Goal: Obtain resource: Obtain resource

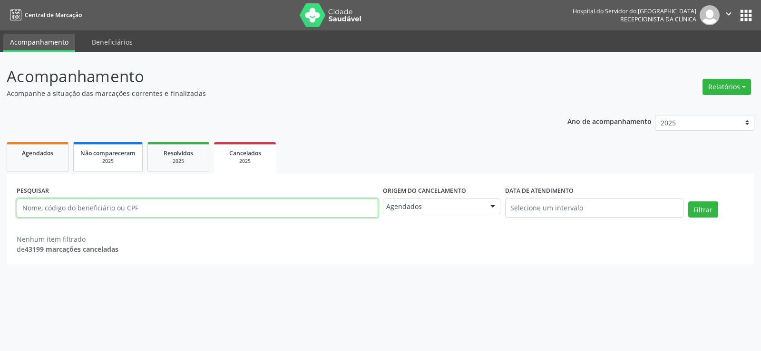
paste input "[PERSON_NAME]"
click at [688, 202] on button "Filtrar" at bounding box center [703, 210] width 30 height 16
click at [24, 212] on input "[PERSON_NAME]" at bounding box center [197, 208] width 361 height 19
click at [688, 202] on button "Filtrar" at bounding box center [703, 210] width 30 height 16
click at [231, 207] on input "[PERSON_NAME]" at bounding box center [197, 208] width 361 height 19
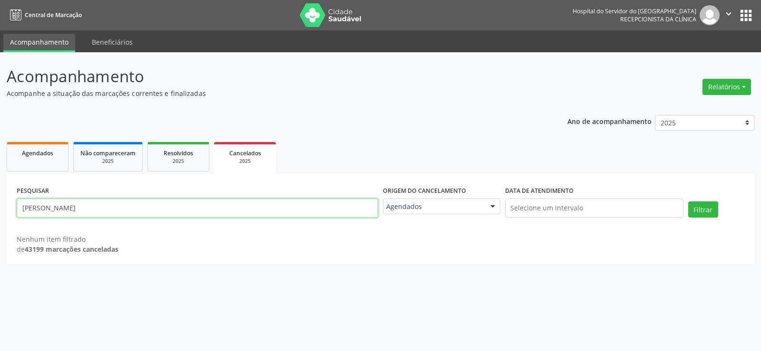
click at [231, 207] on input "[PERSON_NAME]" at bounding box center [197, 208] width 361 height 19
paste input "[PERSON_NAME]"
click at [688, 202] on button "Filtrar" at bounding box center [703, 210] width 30 height 16
click at [201, 209] on input "[PERSON_NAME]" at bounding box center [197, 208] width 361 height 19
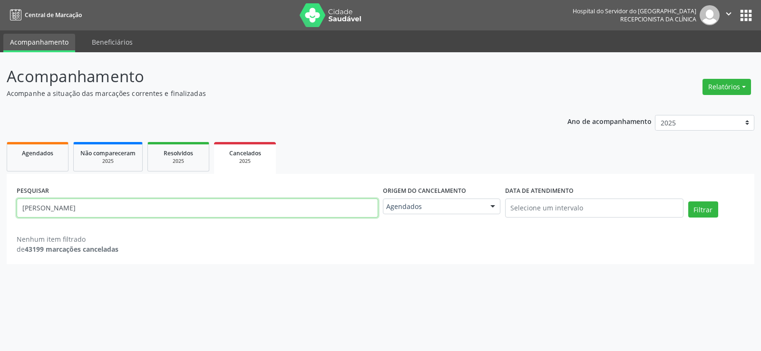
click at [201, 209] on input "[PERSON_NAME]" at bounding box center [197, 208] width 361 height 19
paste input "[PERSON_NAME]"
type input "[PERSON_NAME]"
click at [688, 202] on button "Filtrar" at bounding box center [703, 210] width 30 height 16
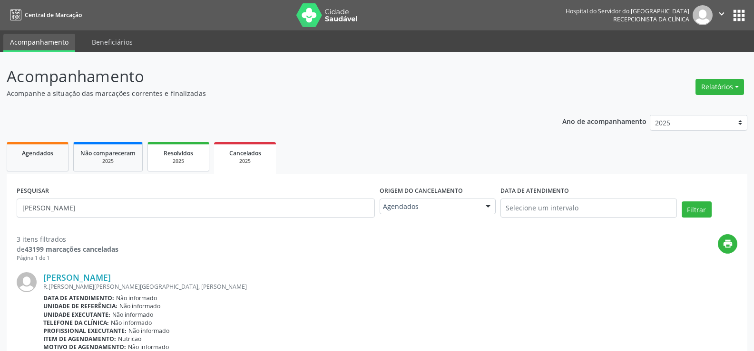
click at [186, 165] on div "2025" at bounding box center [179, 161] width 48 height 7
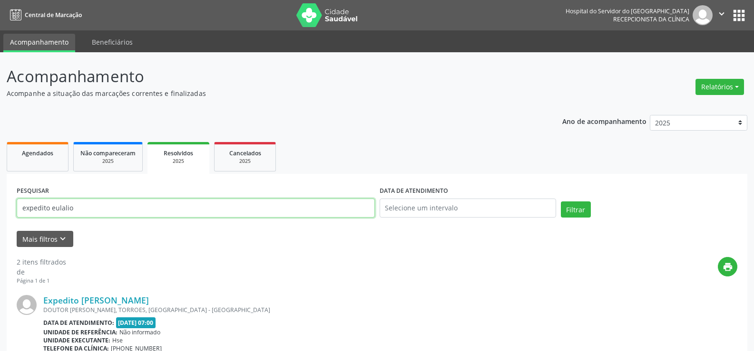
click at [156, 210] on input "expedito eulalio" at bounding box center [196, 208] width 358 height 19
paste input "[PERSON_NAME]"
click at [561, 202] on button "Filtrar" at bounding box center [576, 210] width 30 height 16
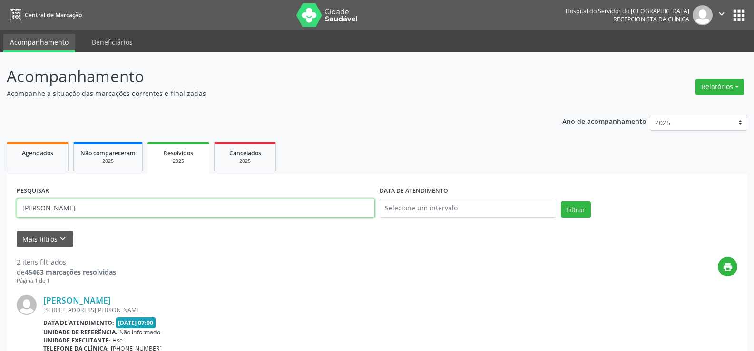
click at [53, 205] on input "[PERSON_NAME]" at bounding box center [196, 208] width 358 height 19
paste input "9359184420"
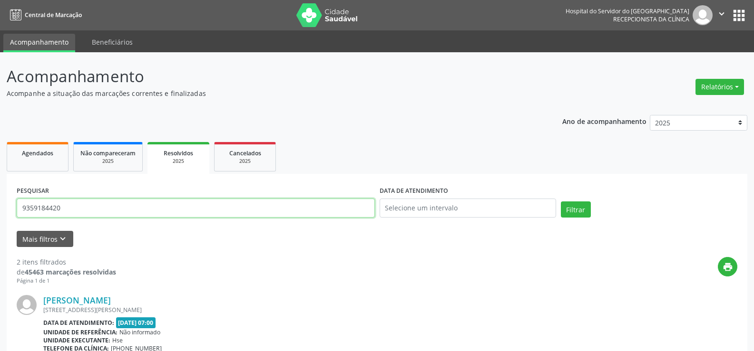
type input "9359184420"
click at [561, 202] on button "Filtrar" at bounding box center [576, 210] width 30 height 16
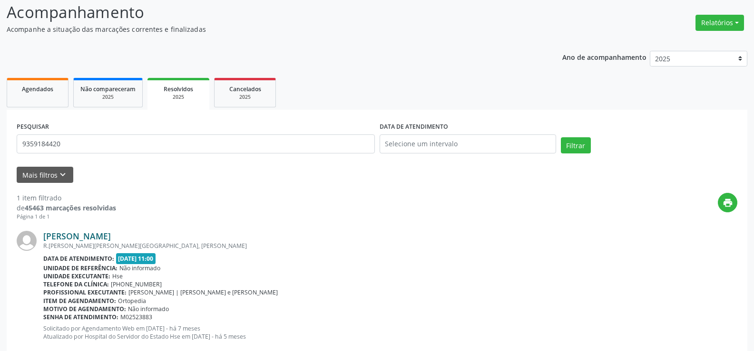
scroll to position [87, 0]
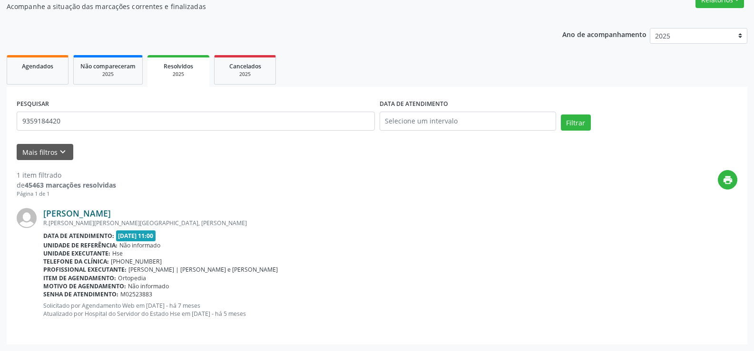
click at [111, 212] on link "[PERSON_NAME]" at bounding box center [77, 213] width 68 height 10
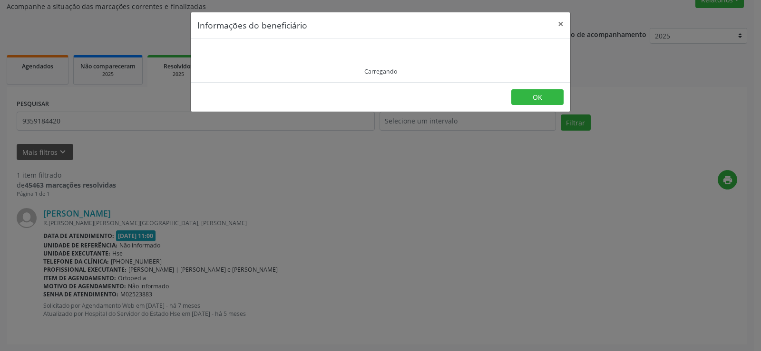
click at [283, 63] on div "Carregando" at bounding box center [380, 60] width 366 height 30
click at [283, 62] on div "Carregando" at bounding box center [380, 60] width 366 height 30
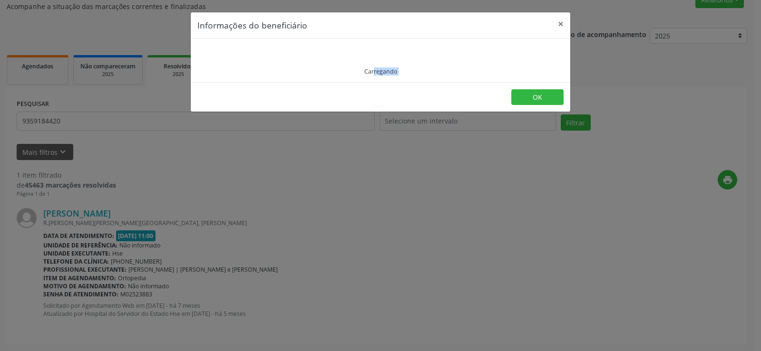
click at [286, 60] on div "Carregando" at bounding box center [380, 60] width 366 height 30
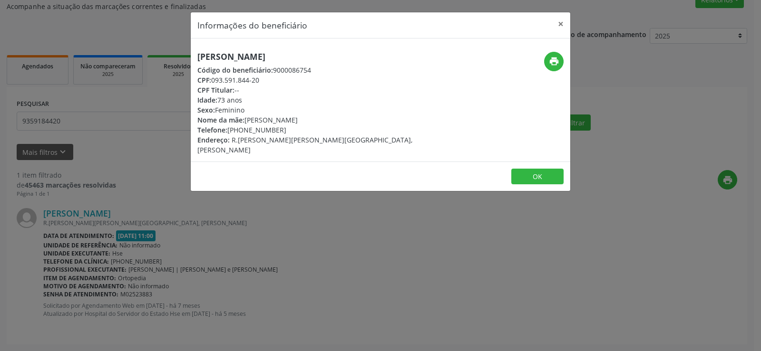
click at [286, 59] on h5 "[PERSON_NAME]" at bounding box center [317, 57] width 240 height 10
copy div "[PERSON_NAME]"
click at [543, 66] on div "print" at bounding box center [506, 62] width 113 height 20
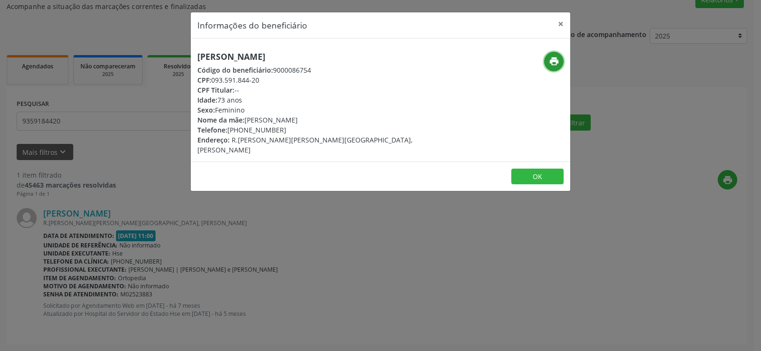
click at [552, 62] on icon "print" at bounding box center [554, 61] width 10 height 10
click at [129, 88] on div "Informações do beneficiário × [PERSON_NAME] Código do beneficiário: 9000086754 …" at bounding box center [380, 175] width 761 height 351
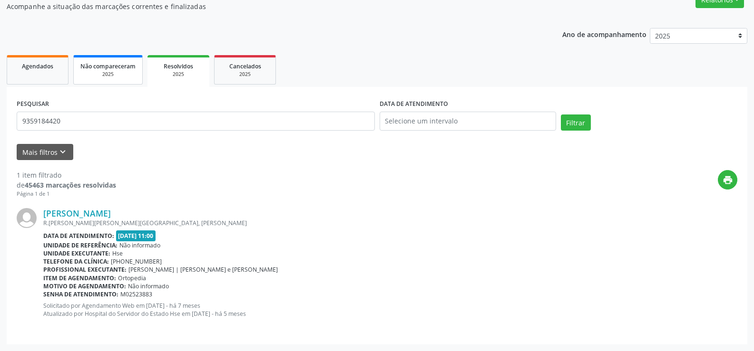
click at [117, 77] on div "2025" at bounding box center [107, 74] width 55 height 7
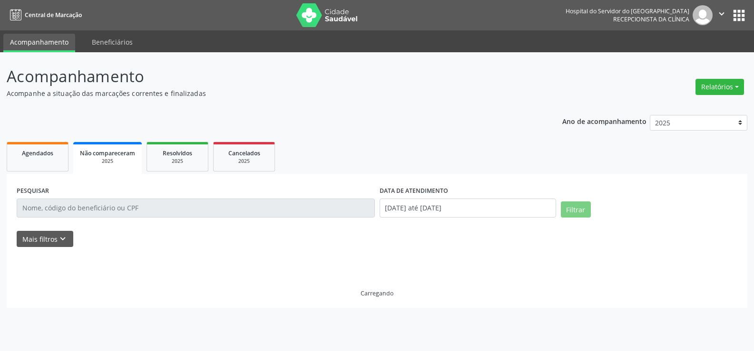
scroll to position [0, 0]
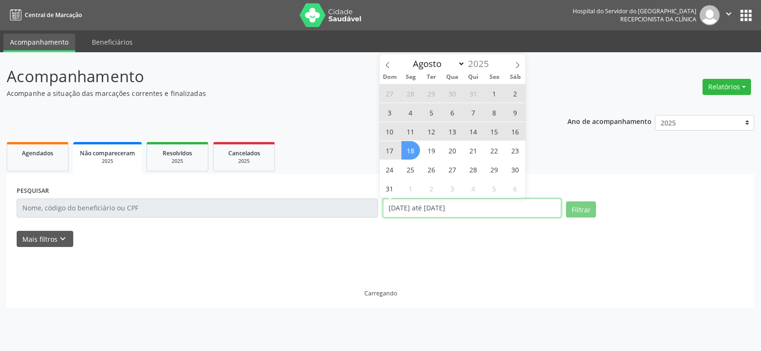
click at [418, 201] on input "[DATE] até [DATE]" at bounding box center [472, 208] width 178 height 19
select select "0"
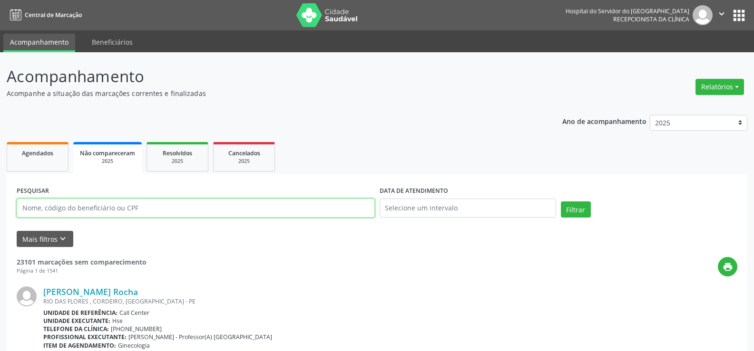
click at [130, 206] on input "text" at bounding box center [196, 208] width 358 height 19
paste input "[PERSON_NAME]"
type input "[PERSON_NAME]"
click at [561, 202] on button "Filtrar" at bounding box center [576, 210] width 30 height 16
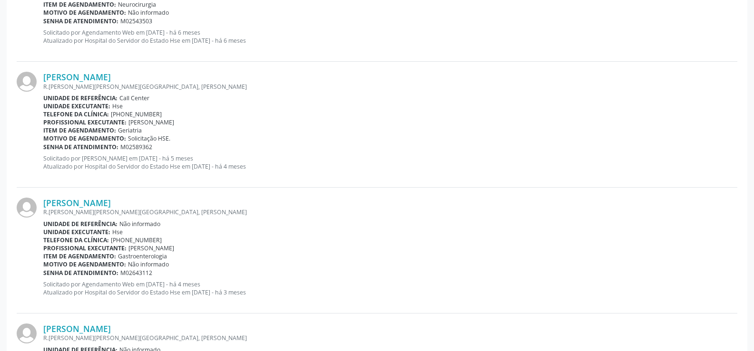
scroll to position [580, 0]
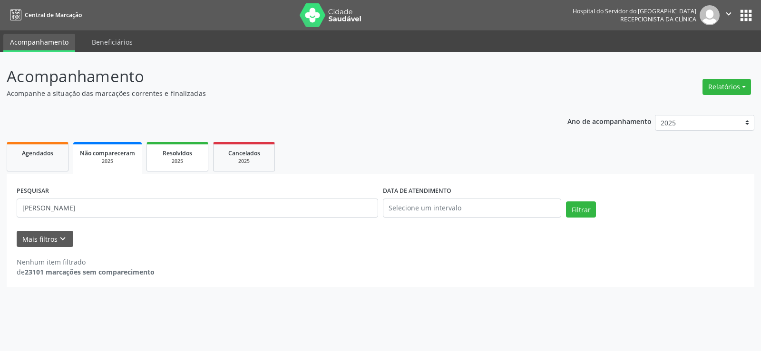
click at [183, 145] on link "Resolvidos 2025" at bounding box center [177, 156] width 62 height 29
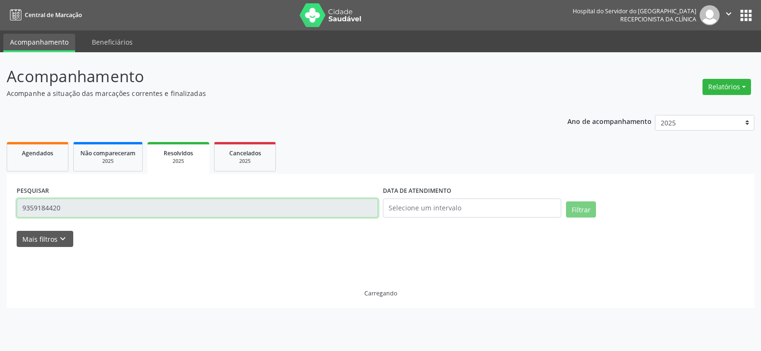
click at [120, 204] on input "9359184420" at bounding box center [197, 208] width 361 height 19
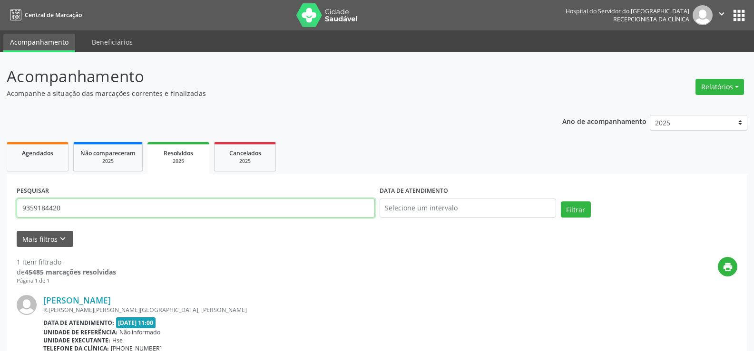
click at [120, 204] on input "9359184420" at bounding box center [196, 208] width 358 height 19
paste input "NATALIA MERCES SILVA DOS SANTOS"
type input "NATALIA MERCES SILVA DOS SANTOS"
click at [561, 202] on button "Filtrar" at bounding box center [576, 210] width 30 height 16
click at [249, 165] on div "2025" at bounding box center [245, 161] width 48 height 7
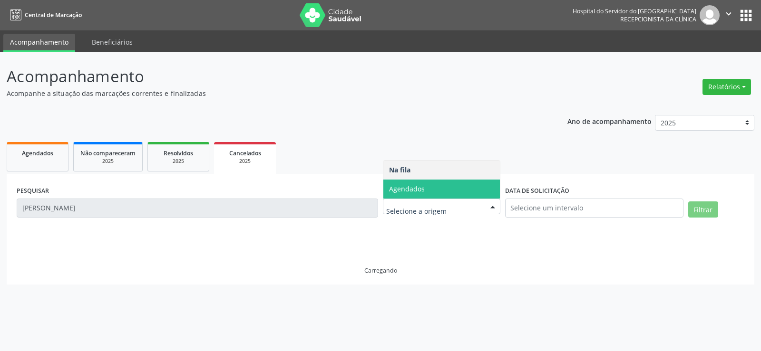
click at [441, 184] on span "Agendados" at bounding box center [441, 189] width 117 height 19
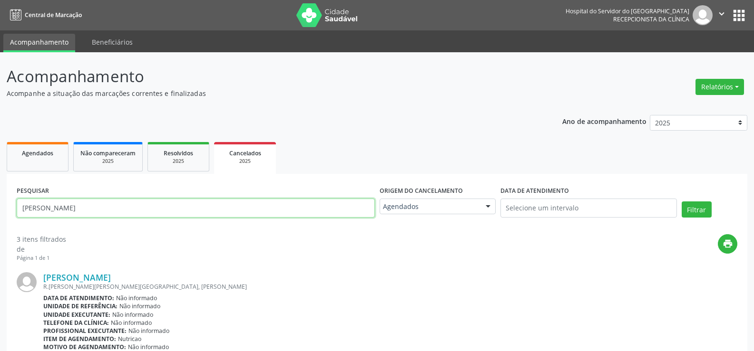
click at [263, 207] on input "[PERSON_NAME]" at bounding box center [196, 208] width 358 height 19
paste input "NATALIA MERCES SILVA DOS SANTOS"
type input "NATALIA MERCES SILVA DOS SANTOS"
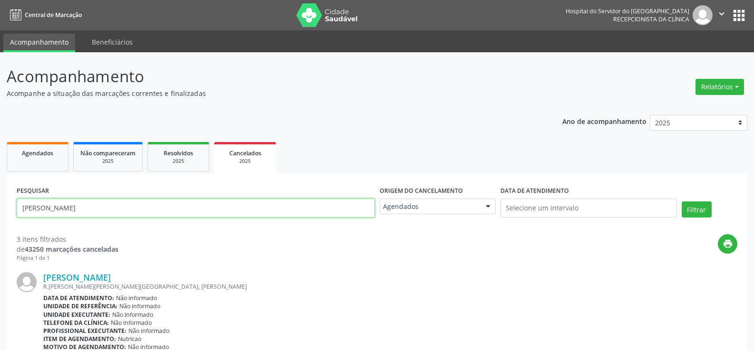
click at [682, 202] on button "Filtrar" at bounding box center [697, 210] width 30 height 16
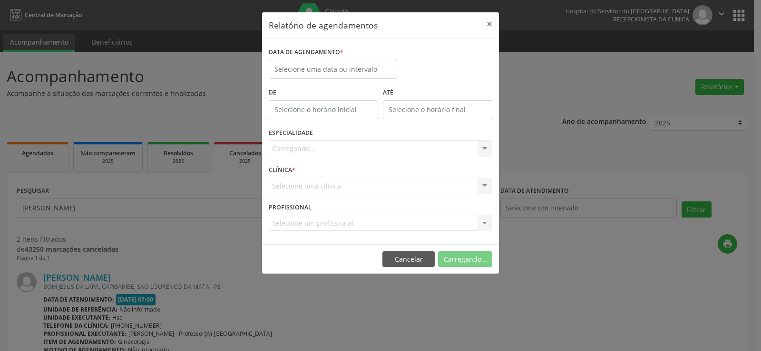
select select "7"
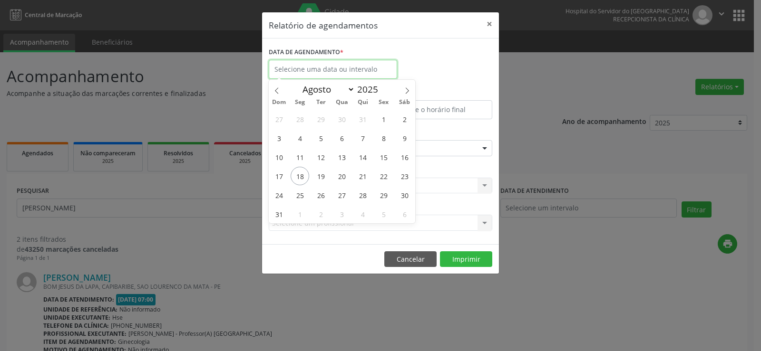
click at [348, 71] on input "text" at bounding box center [333, 69] width 128 height 19
click at [341, 179] on span "20" at bounding box center [341, 176] width 19 height 19
type input "20/08/2025"
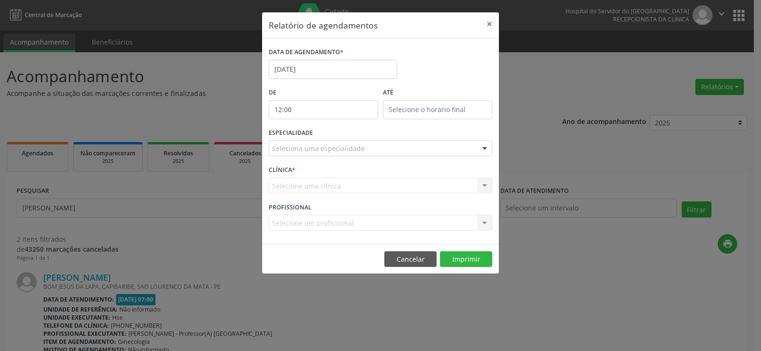
click at [321, 107] on input "12:00" at bounding box center [323, 109] width 109 height 19
click at [337, 138] on span at bounding box center [337, 135] width 7 height 10
type input "11:00"
type input "11"
click at [403, 110] on input "12:00" at bounding box center [437, 109] width 109 height 19
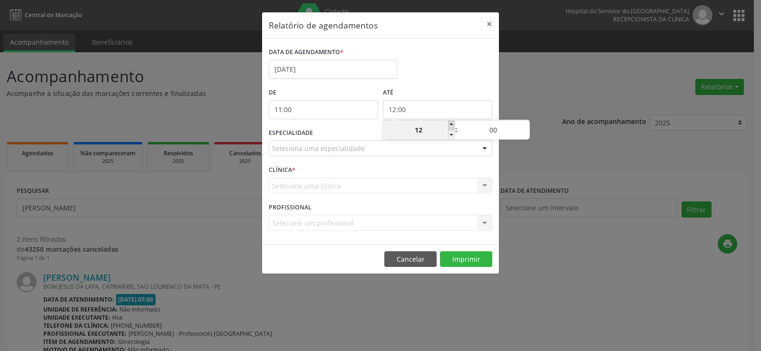
click at [450, 123] on span at bounding box center [451, 126] width 7 height 10
type input "13:00"
type input "13"
click at [450, 123] on span at bounding box center [451, 126] width 7 height 10
type input "14:00"
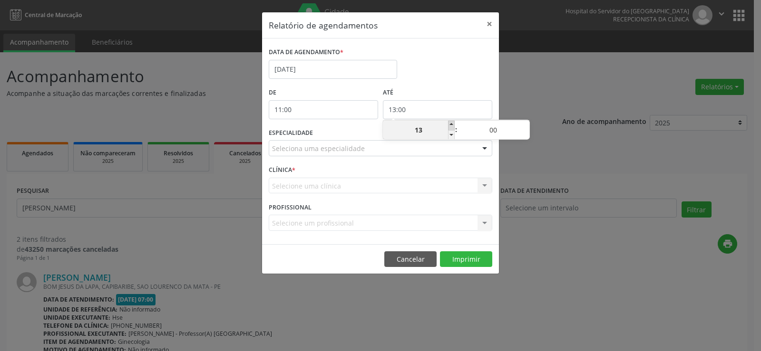
type input "14"
click at [450, 123] on span at bounding box center [451, 126] width 7 height 10
type input "15:00"
type input "15"
click at [449, 137] on span at bounding box center [451, 135] width 7 height 10
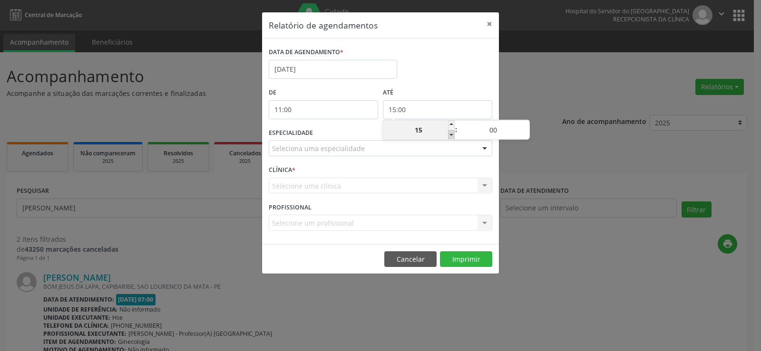
type input "14:00"
type input "14"
click at [527, 123] on span at bounding box center [526, 126] width 7 height 10
type input "14:05"
type input "05"
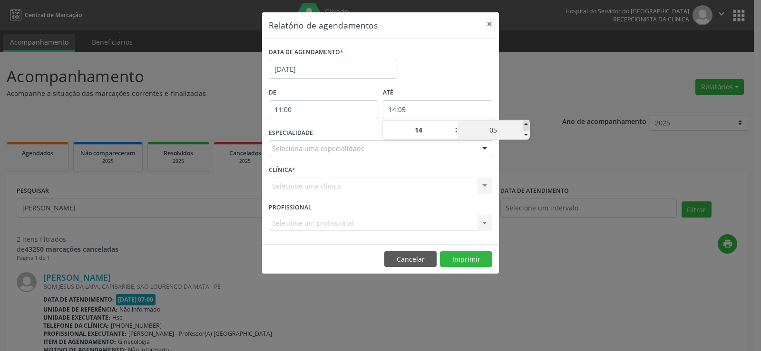
click at [527, 123] on span at bounding box center [526, 126] width 7 height 10
type input "14:10"
type input "10"
click at [527, 123] on span at bounding box center [526, 126] width 7 height 10
type input "14:15"
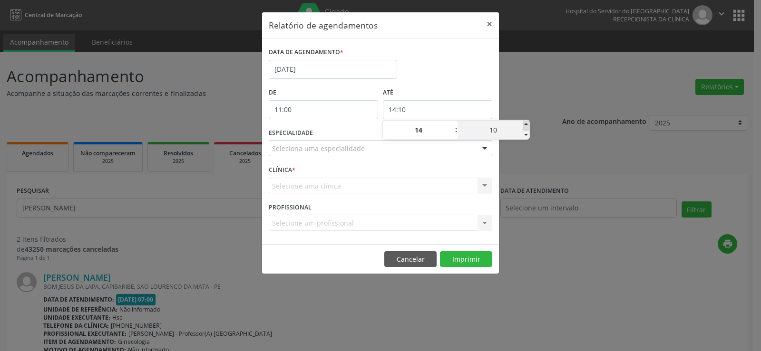
type input "15"
click at [527, 123] on span at bounding box center [526, 126] width 7 height 10
type input "14:20"
type input "20"
click at [527, 123] on span at bounding box center [526, 126] width 7 height 10
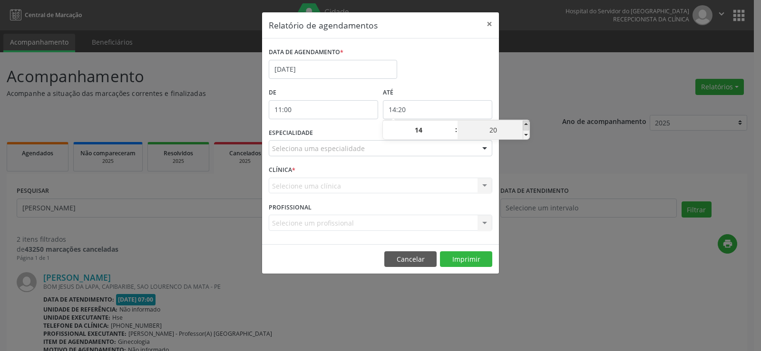
type input "14:25"
type input "25"
click at [527, 123] on span at bounding box center [526, 126] width 7 height 10
type input "14:30"
type input "30"
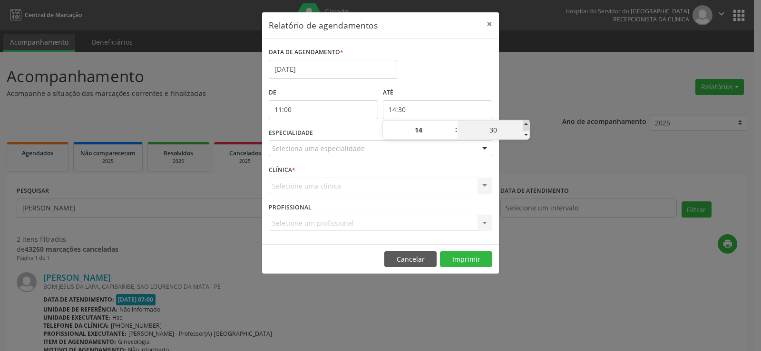
click at [527, 123] on span at bounding box center [526, 126] width 7 height 10
type input "14:35"
type input "35"
click at [527, 123] on span at bounding box center [526, 126] width 7 height 10
type input "14:40"
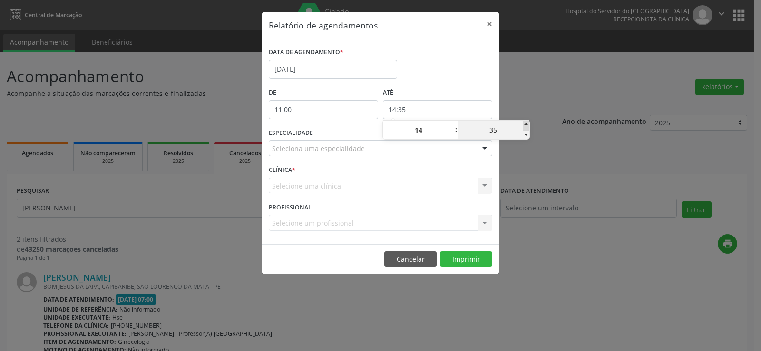
type input "40"
click at [527, 123] on span at bounding box center [526, 126] width 7 height 10
type input "14:45"
type input "45"
click at [527, 123] on span at bounding box center [526, 126] width 7 height 10
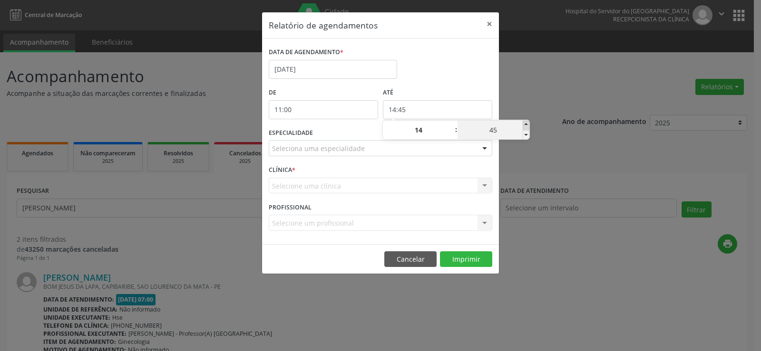
type input "14:50"
type input "50"
click at [527, 123] on span at bounding box center [526, 126] width 7 height 10
type input "14:55"
type input "55"
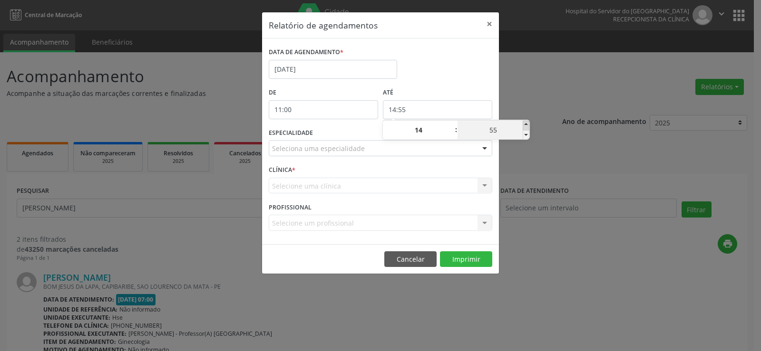
click at [527, 123] on span at bounding box center [526, 126] width 7 height 10
type input "15:00"
type input "15"
type input "00"
click at [528, 136] on span at bounding box center [526, 135] width 7 height 10
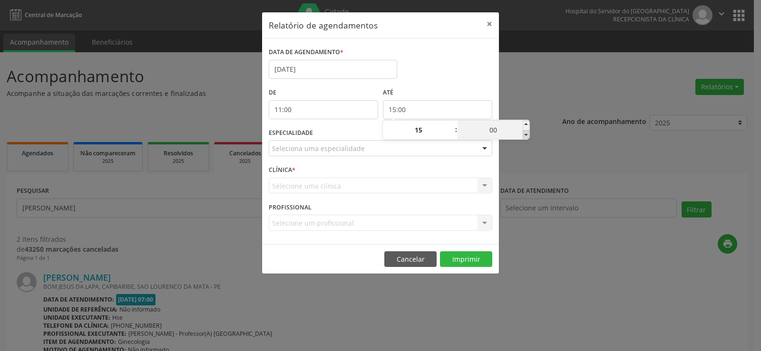
type input "14:55"
type input "14"
type input "55"
drag, startPoint x: 536, startPoint y: 100, endPoint x: 527, endPoint y: 109, distance: 12.4
click at [536, 100] on div "Relatório de agendamentos × DATA DE AGENDAMENTO * 20/08/2025 De 11:00 ATÉ 14:55…" at bounding box center [380, 175] width 761 height 351
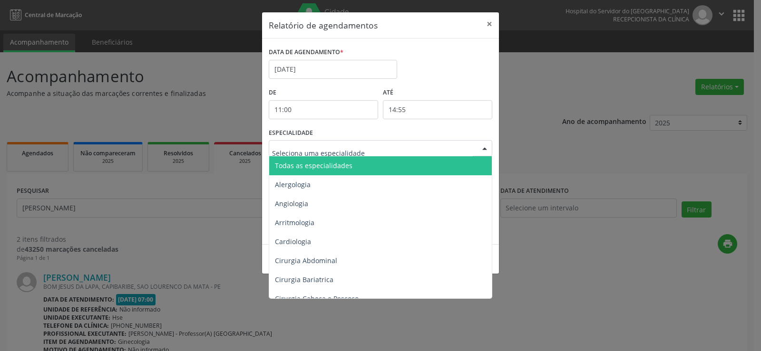
click at [483, 149] on div at bounding box center [485, 149] width 14 height 16
click at [463, 162] on span "Todas as especialidades" at bounding box center [381, 165] width 224 height 19
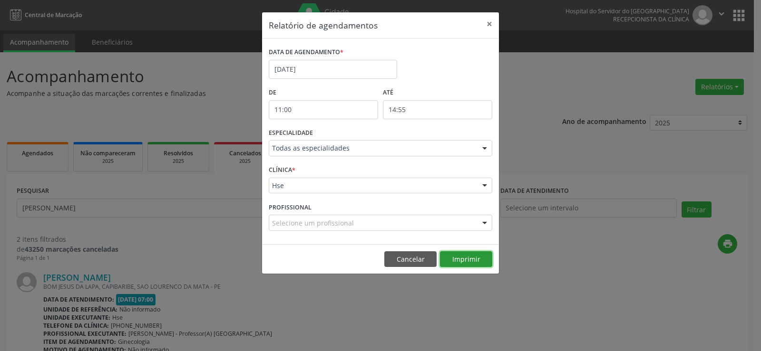
click at [472, 256] on button "Imprimir" at bounding box center [466, 260] width 52 height 16
click at [488, 23] on button "×" at bounding box center [489, 23] width 19 height 23
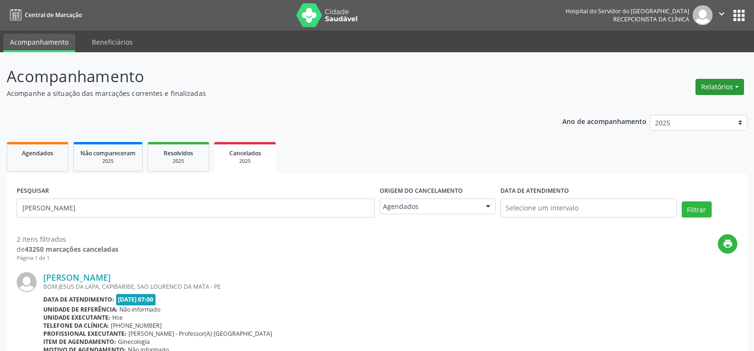
click at [721, 94] on button "Relatórios" at bounding box center [719, 87] width 49 height 16
click at [703, 104] on link "Agendamentos" at bounding box center [693, 107] width 102 height 13
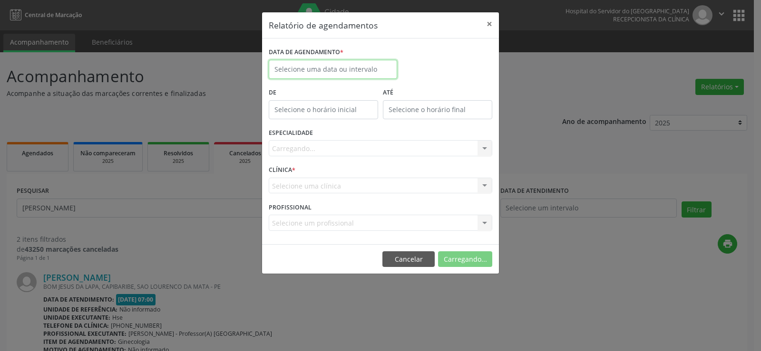
click at [361, 64] on input "text" at bounding box center [333, 69] width 128 height 19
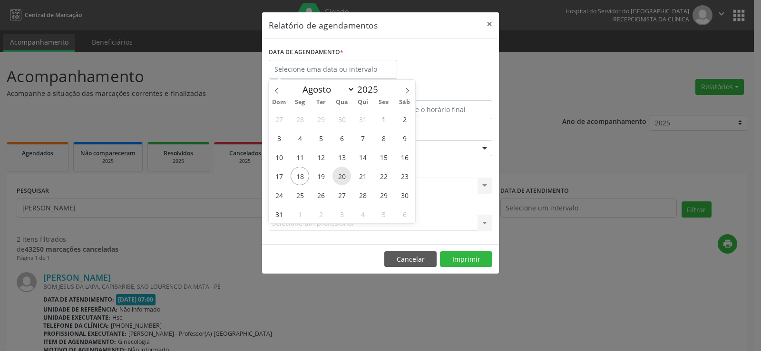
click at [339, 177] on span "20" at bounding box center [341, 176] width 19 height 19
type input "20/08/2025"
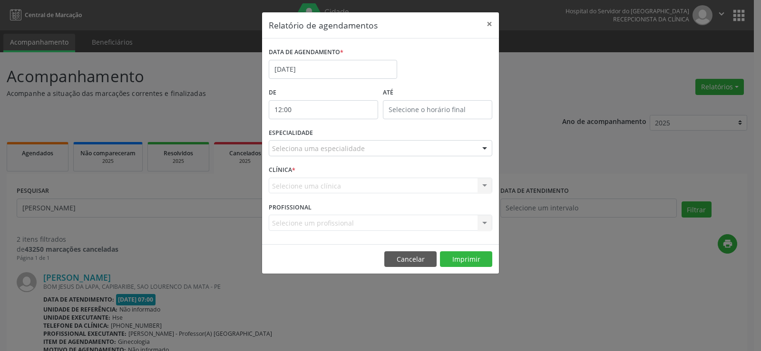
click at [326, 110] on input "12:00" at bounding box center [323, 109] width 109 height 19
click at [337, 126] on span at bounding box center [337, 126] width 7 height 10
type input "13:00"
type input "13"
click at [337, 126] on span at bounding box center [337, 126] width 7 height 10
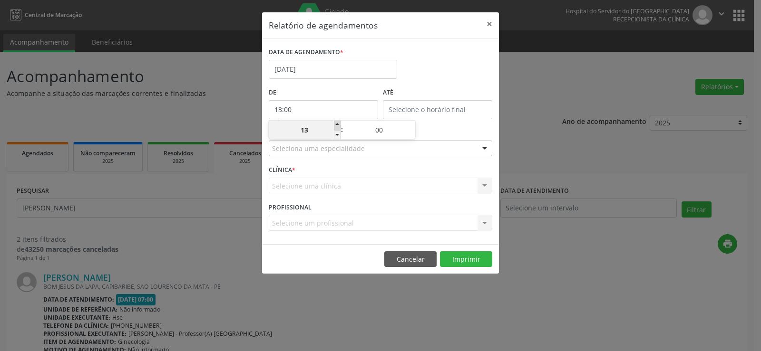
type input "14:00"
type input "14"
click at [337, 126] on span at bounding box center [337, 126] width 7 height 10
type input "15:00"
type input "15"
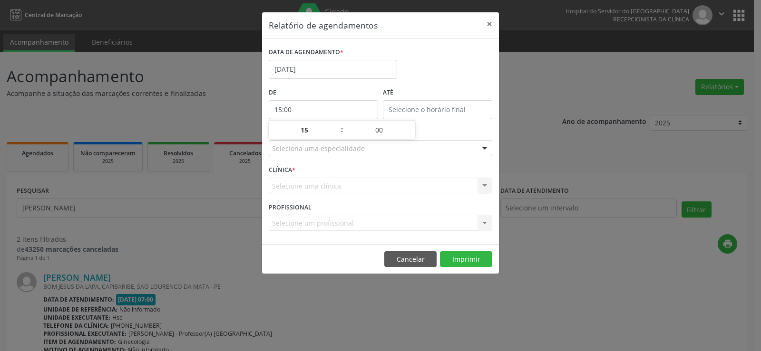
type input "15:00"
type input "15"
click at [414, 109] on input "15:00" at bounding box center [437, 109] width 109 height 19
click at [452, 123] on span at bounding box center [451, 126] width 7 height 10
type input "16:00"
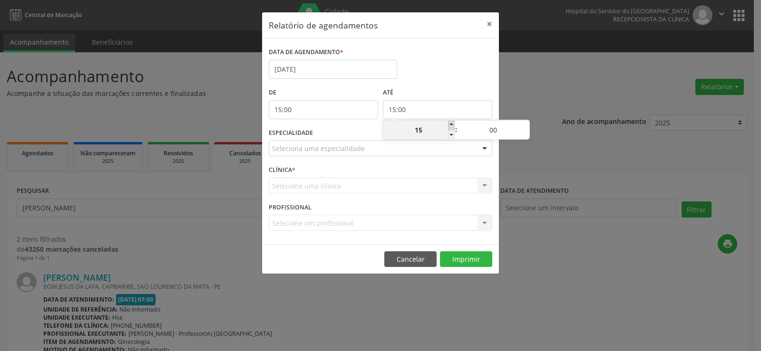
type input "16"
click at [452, 123] on span at bounding box center [451, 126] width 7 height 10
type input "17:00"
type input "17"
click at [452, 123] on span at bounding box center [451, 126] width 7 height 10
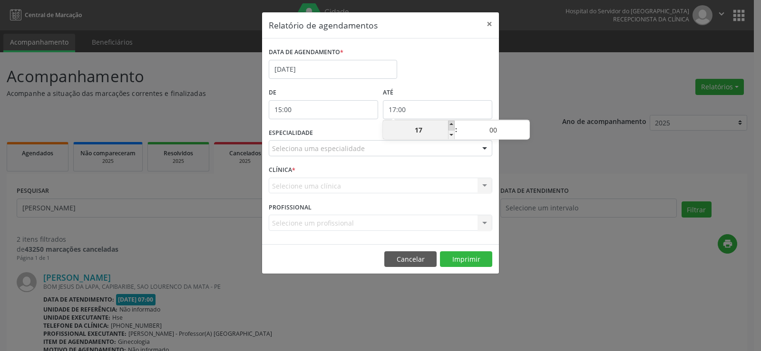
type input "18:00"
type input "18"
click at [452, 123] on span at bounding box center [451, 126] width 7 height 10
type input "19:00"
type input "19"
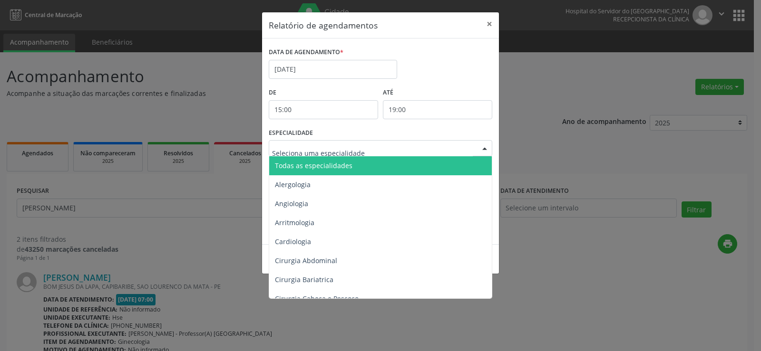
click at [452, 152] on div at bounding box center [381, 148] width 224 height 16
click at [451, 163] on span "Todas as especialidades" at bounding box center [381, 165] width 224 height 19
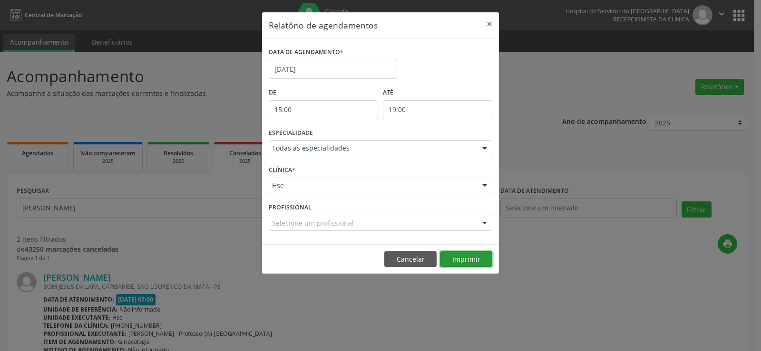
click at [470, 258] on button "Imprimir" at bounding box center [466, 260] width 52 height 16
click at [488, 24] on button "×" at bounding box center [489, 23] width 19 height 23
